Goal: Information Seeking & Learning: Learn about a topic

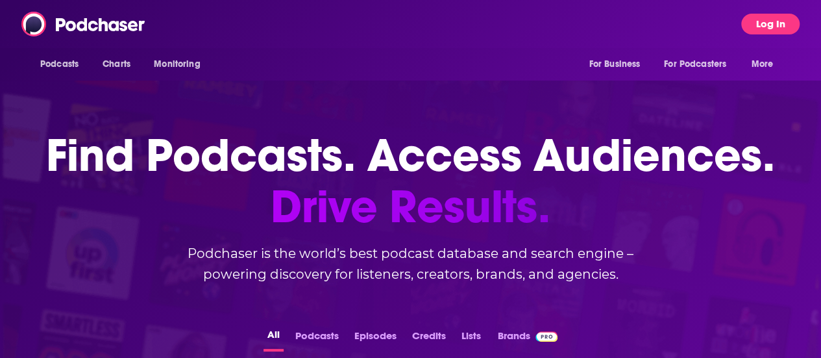
click at [774, 25] on button "Log In" at bounding box center [770, 24] width 58 height 21
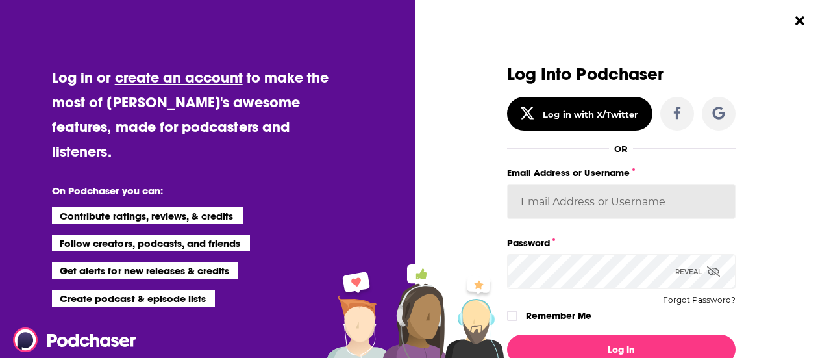
click at [601, 203] on input "Email Address or Username" at bounding box center [621, 201] width 228 height 35
type input "d"
type input "mdekoning"
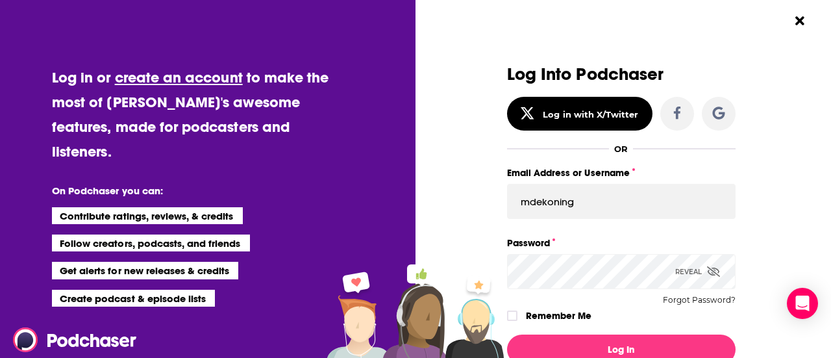
click at [507, 334] on button "Log In" at bounding box center [621, 349] width 228 height 30
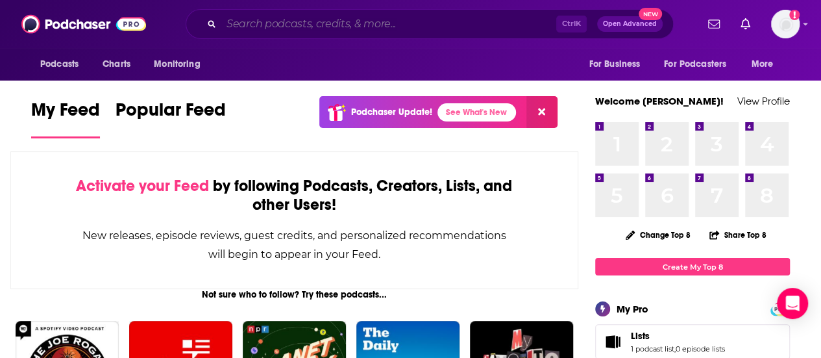
click at [331, 29] on input "Search podcasts, credits, & more..." at bounding box center [388, 24] width 335 height 21
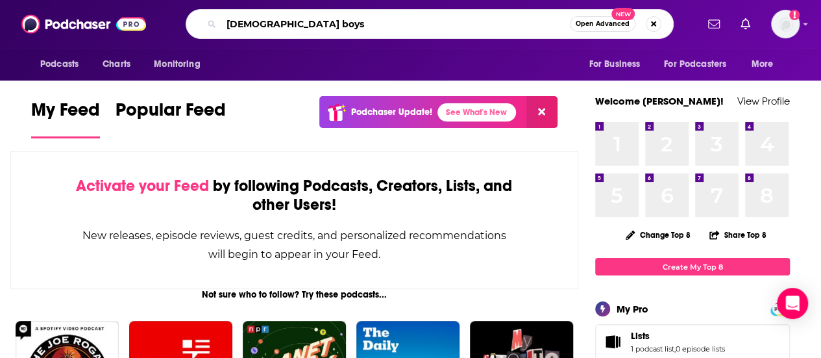
type input "[DEMOGRAPHIC_DATA] boys"
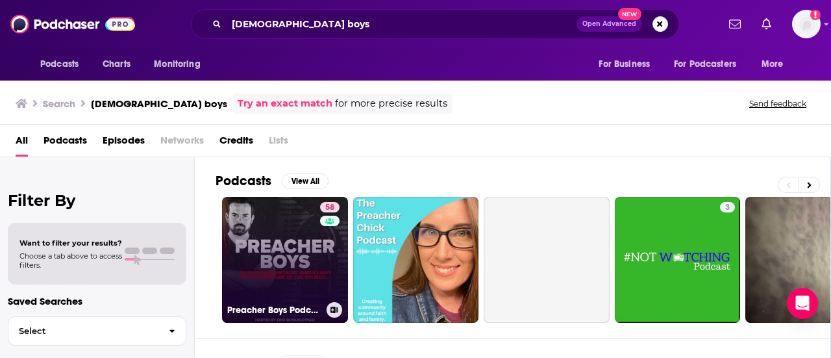
click at [263, 236] on link "58 Preacher Boys Podcast" at bounding box center [285, 260] width 126 height 126
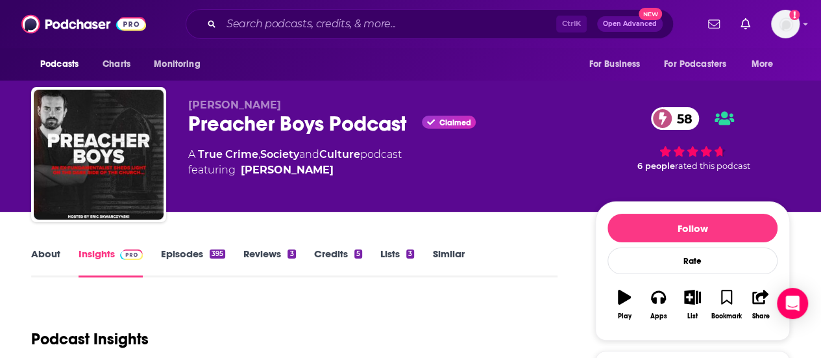
scroll to position [195, 0]
